Goal: Information Seeking & Learning: Learn about a topic

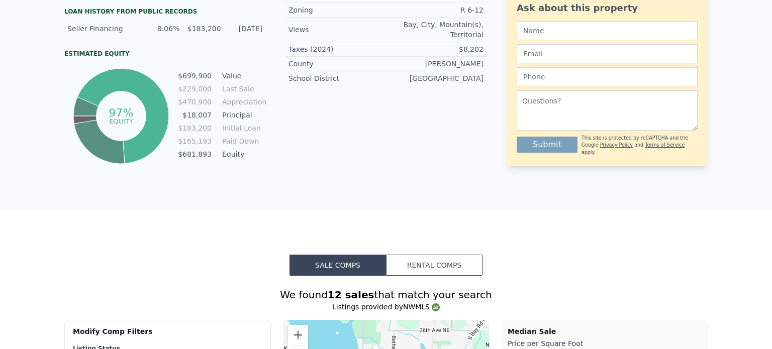
scroll to position [4, 0]
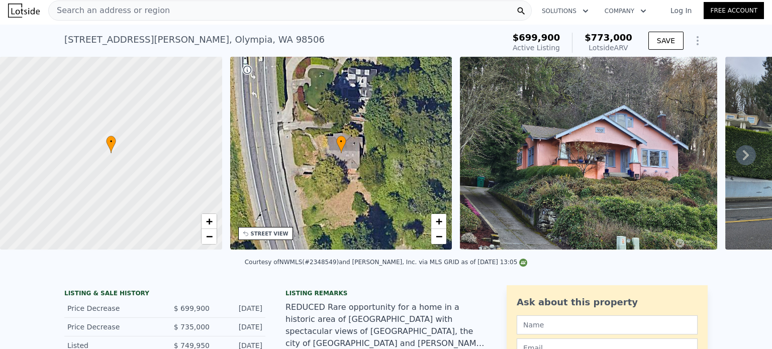
click at [225, 9] on div "Search an address or region" at bounding box center [289, 11] width 483 height 20
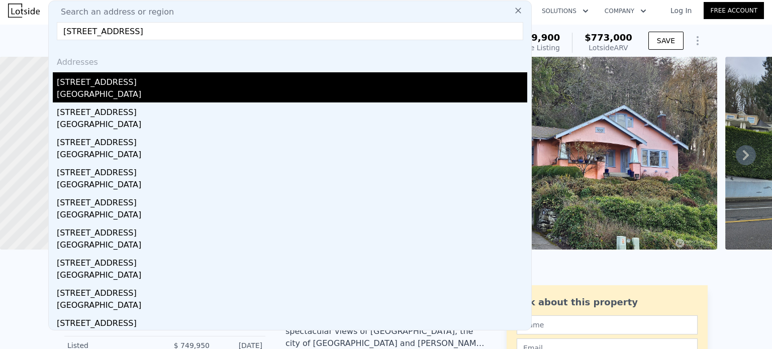
type input "[STREET_ADDRESS]"
click at [143, 96] on div "[GEOGRAPHIC_DATA]" at bounding box center [292, 95] width 470 height 14
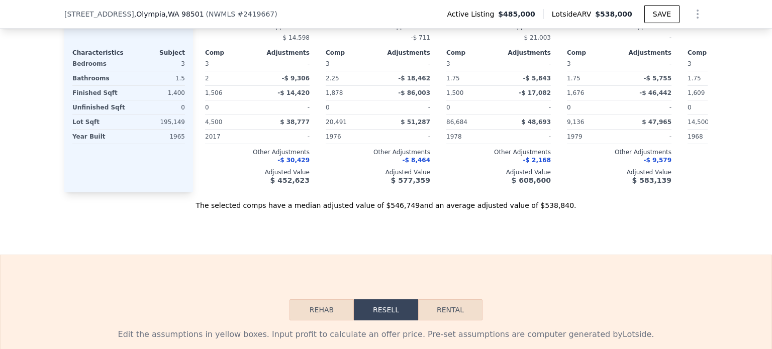
scroll to position [1214, 0]
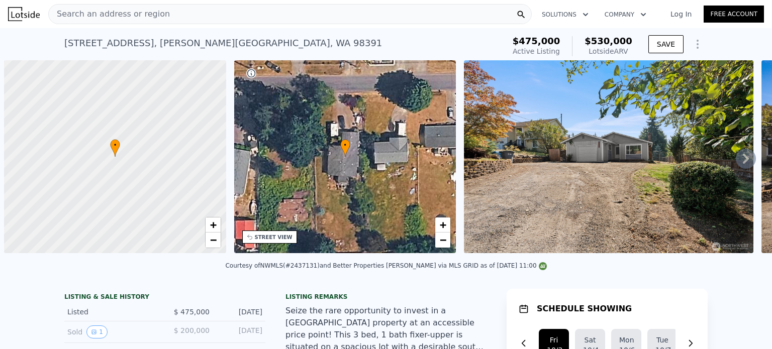
scroll to position [0, 4]
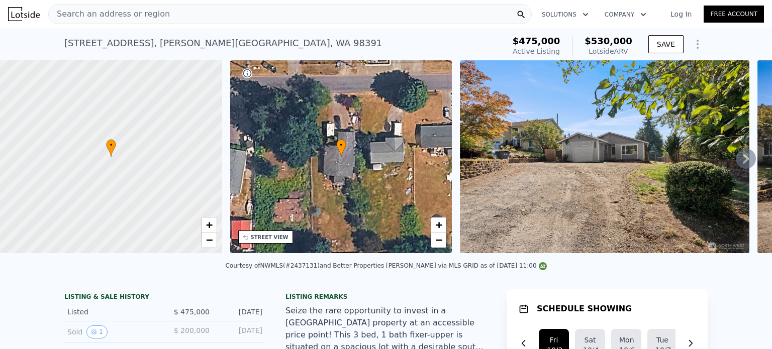
click at [169, 16] on div "Search an address or region" at bounding box center [289, 14] width 483 height 20
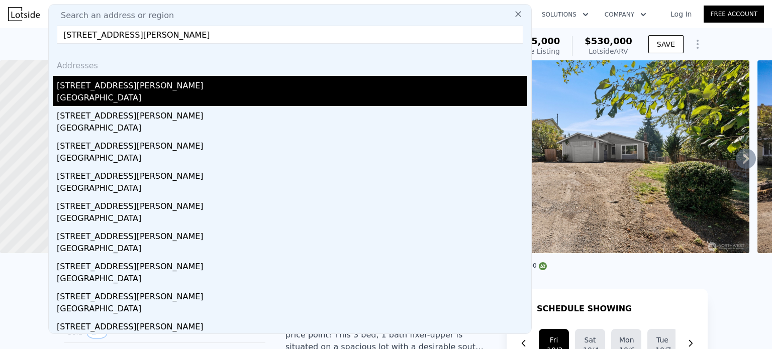
type input "7816 Egret Dr SE, Olympia, WA 98513"
click at [169, 94] on div "Olympia, WA 98513" at bounding box center [292, 99] width 470 height 14
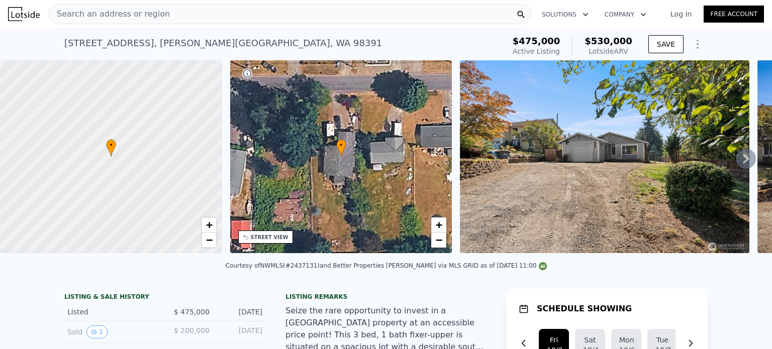
type input "2"
type input "3"
type input "1"
type input "2.25"
type input "1058"
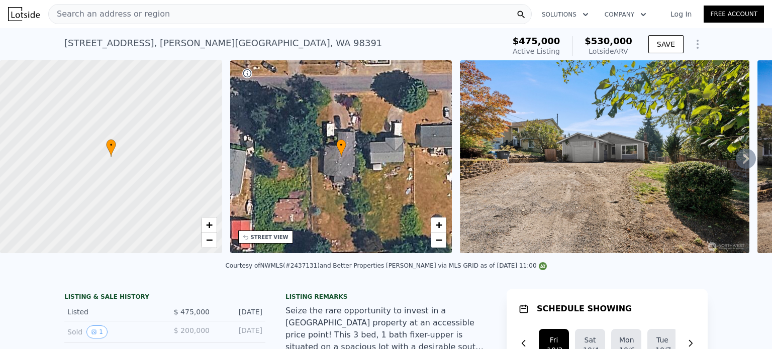
type input "1619"
type input "5045"
type input "10560"
type input "$ 482,000"
type input "$ 36,337"
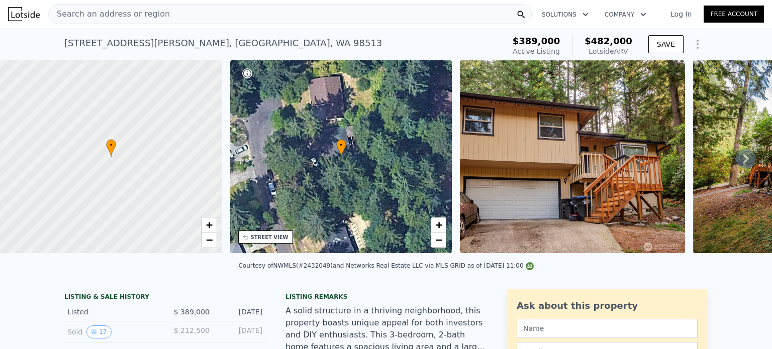
click at [116, 18] on span "Search an address or region" at bounding box center [109, 14] width 121 height 12
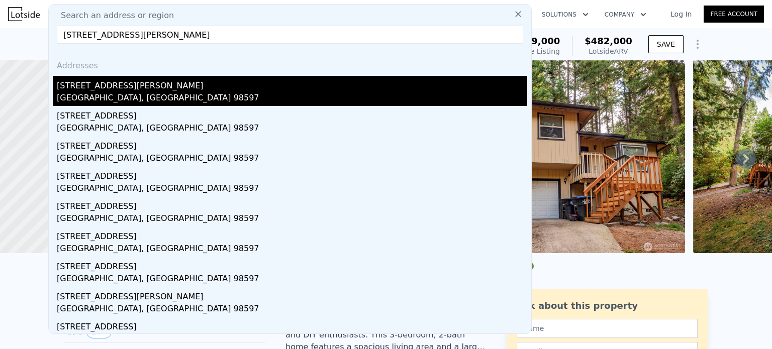
type input "21648 N Terra Lane SE, Yelm, WA 98597"
click at [127, 94] on div "Yelm, WA 98597" at bounding box center [292, 99] width 470 height 14
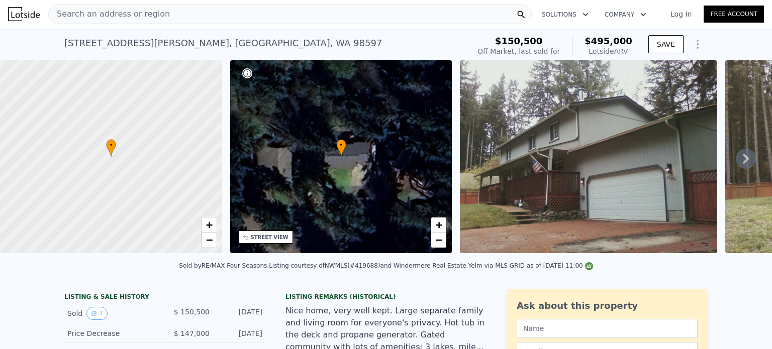
click at [199, 13] on div "Search an address or region" at bounding box center [289, 14] width 483 height 20
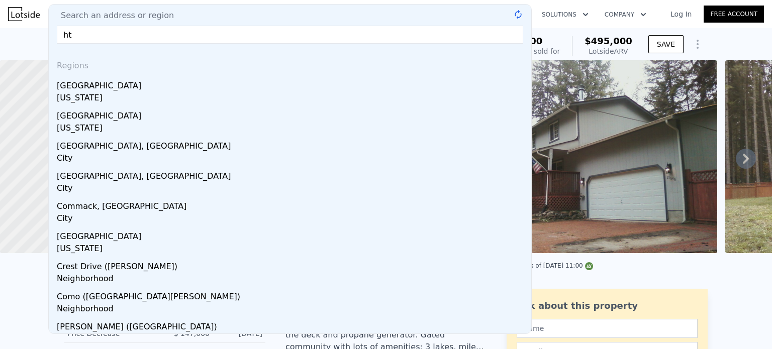
type input "h"
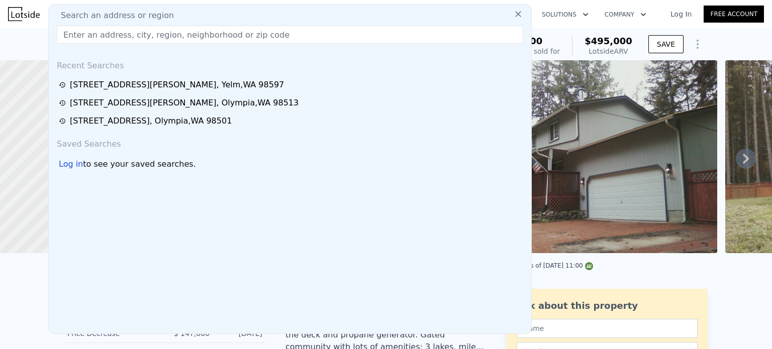
paste input "337 N Cambrian, Bremerton, WA 98312"
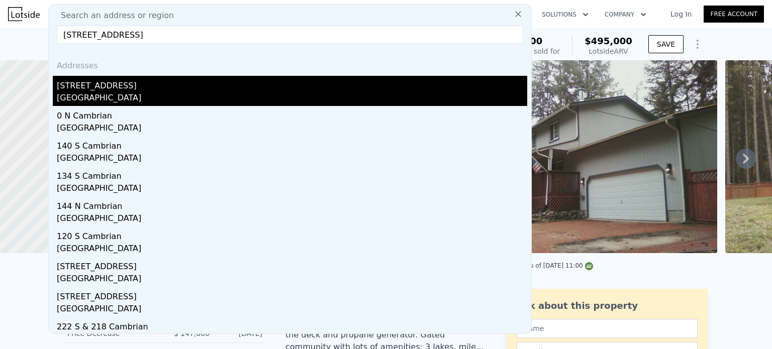
type input "337 N Cambrian, Bremerton, WA 98312"
click at [162, 91] on div "337 N Cambrian Ave" at bounding box center [292, 84] width 470 height 16
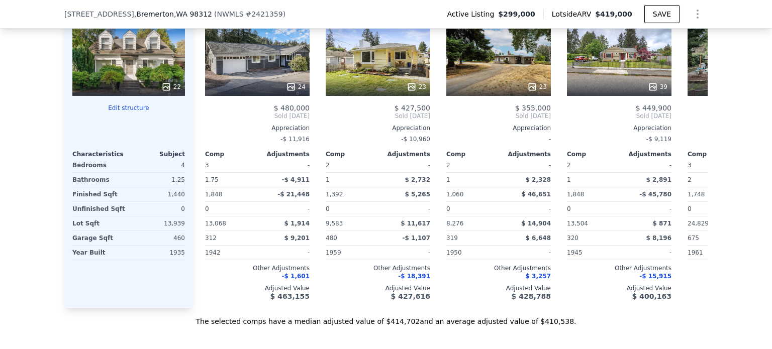
scroll to position [1280, 0]
